Goal: Find specific page/section: Find specific page/section

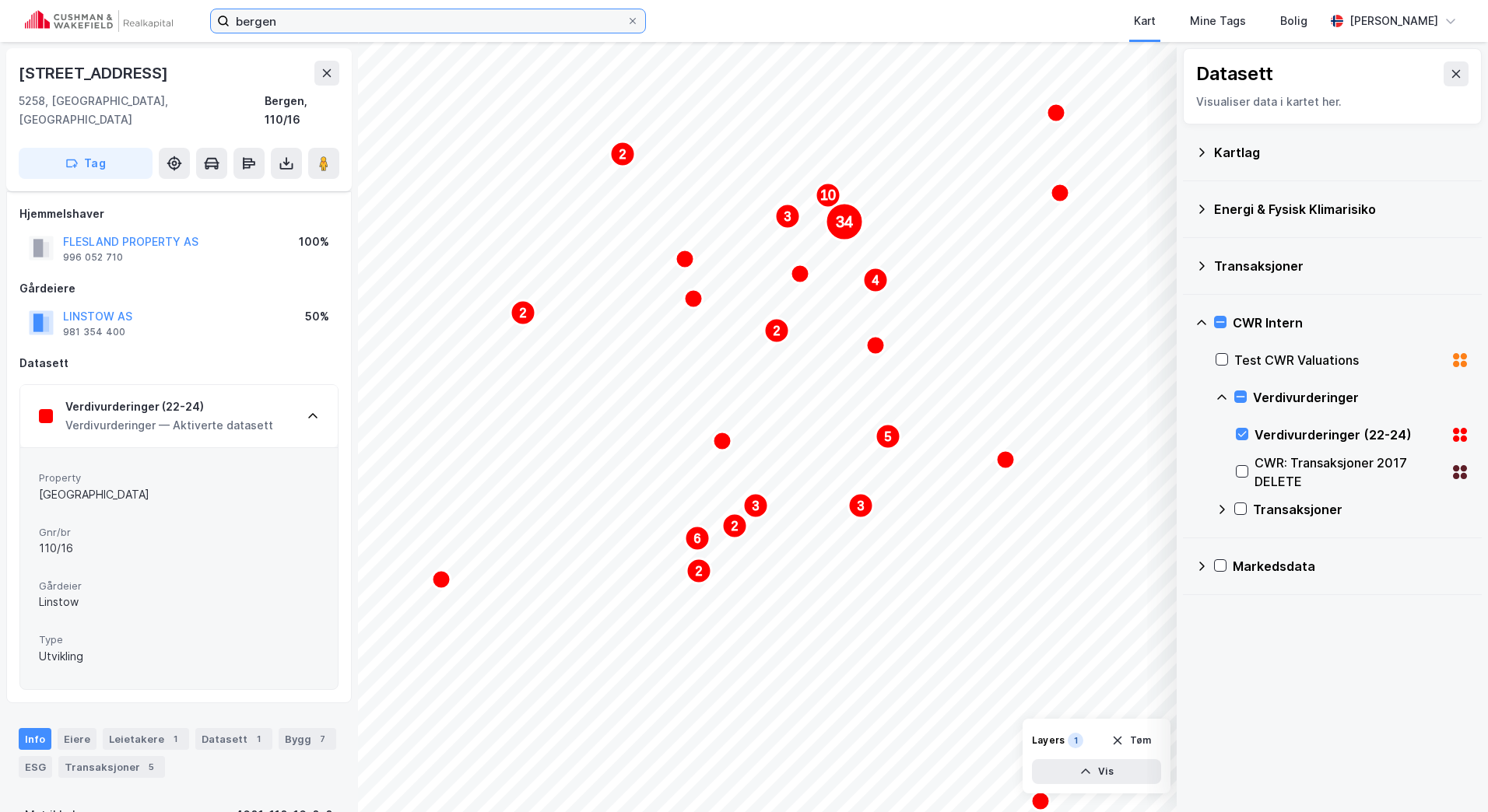
scroll to position [81, 0]
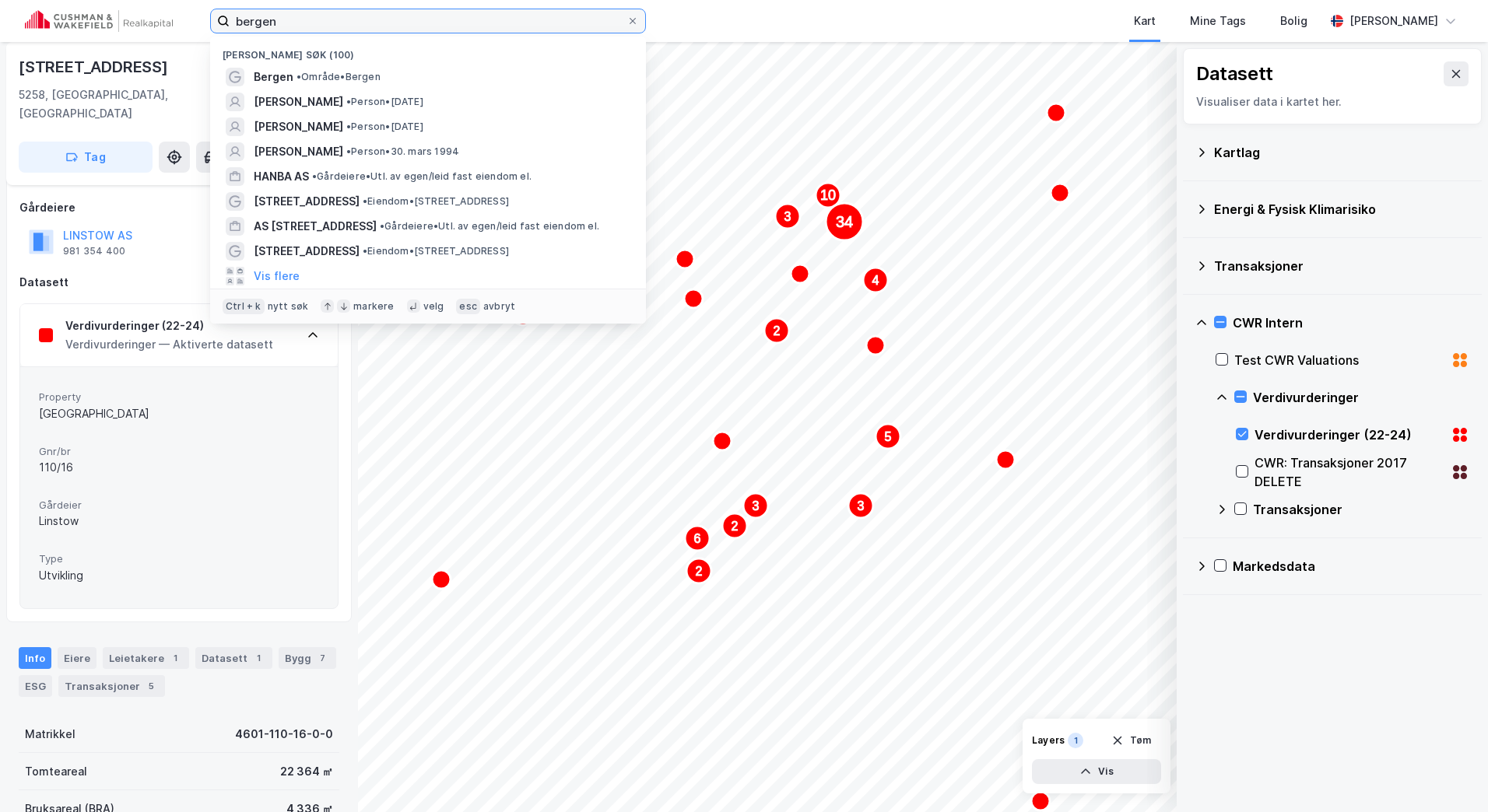
drag, startPoint x: 377, startPoint y: 27, endPoint x: 172, endPoint y: 32, distance: 205.1
click at [172, 32] on div "bergen Nylige søk (100) [GEOGRAPHIC_DATA] • Område • Bergen [PERSON_NAME] • Per…" at bounding box center [744, 21] width 1488 height 42
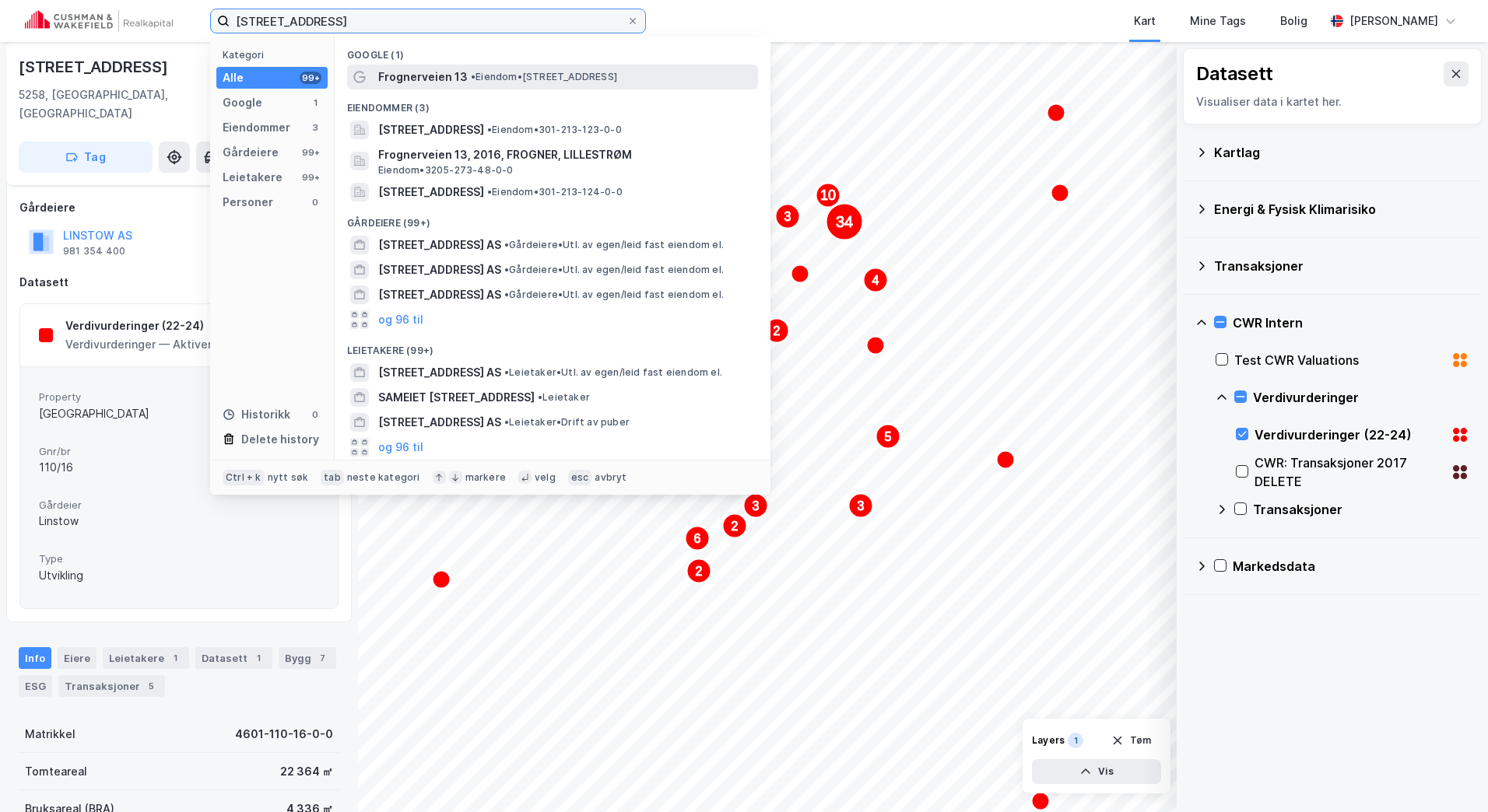
type input "[STREET_ADDRESS]"
click at [513, 77] on span "• Eiendom • [STREET_ADDRESS]" at bounding box center [544, 77] width 147 height 12
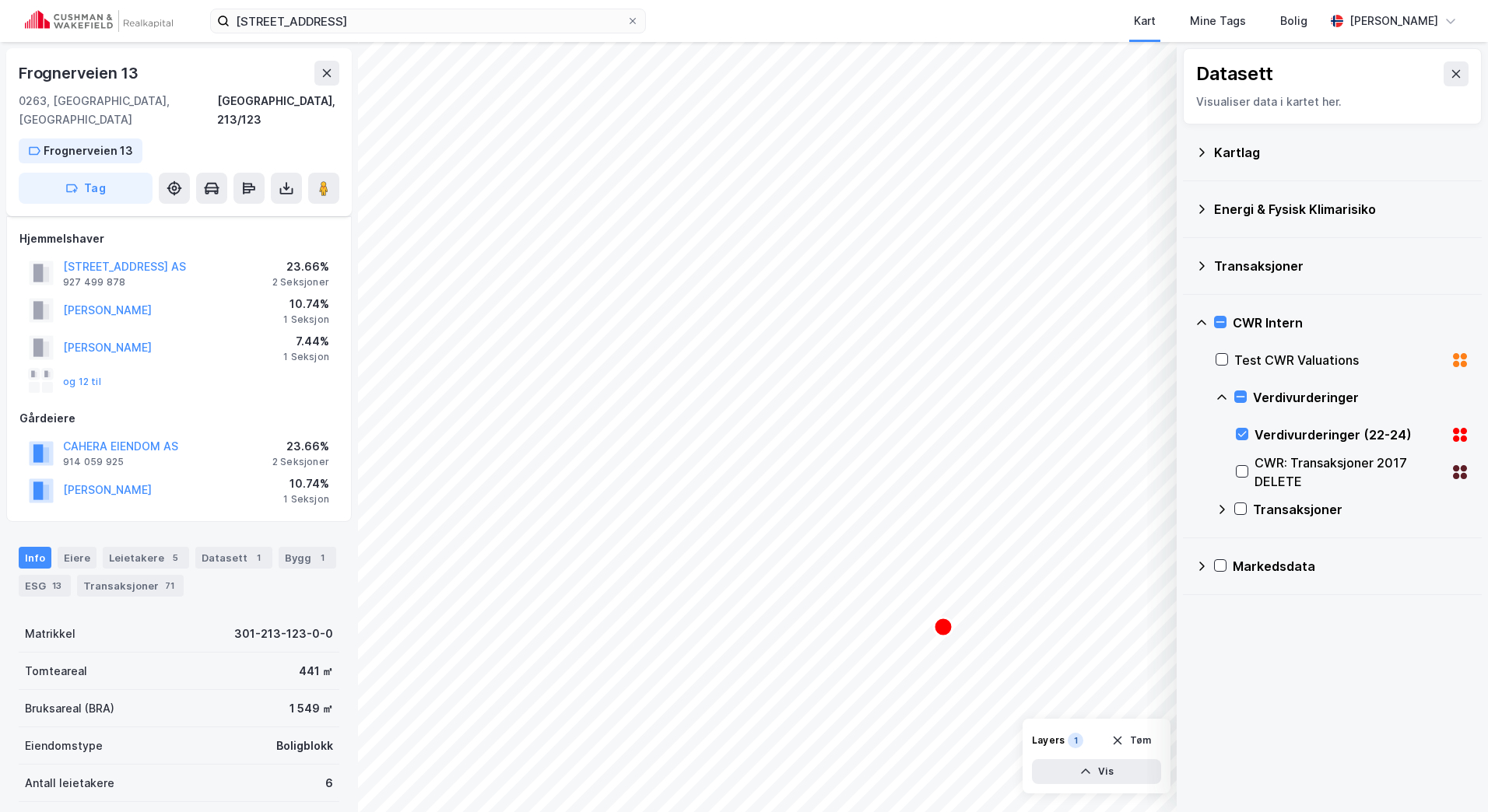
scroll to position [81, 0]
